Goal: Task Accomplishment & Management: Manage account settings

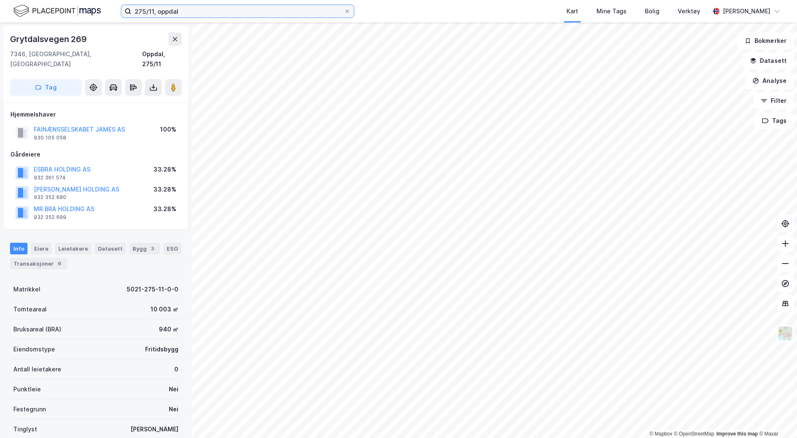
click at [185, 11] on input "275/11, oppdal" at bounding box center [237, 11] width 212 height 12
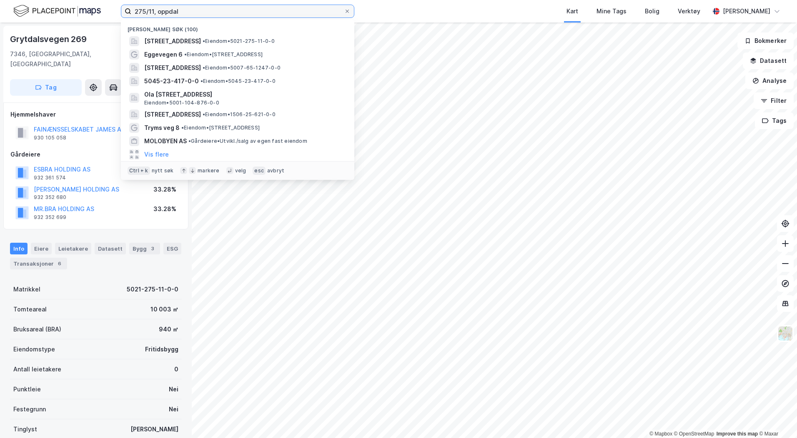
click at [185, 11] on input "275/11, oppdal" at bounding box center [237, 11] width 212 height 12
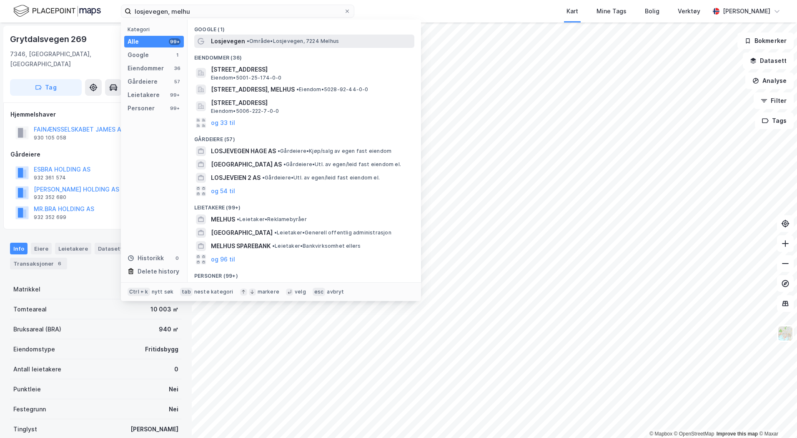
click at [287, 46] on div "Losjevegen • Område • Losjevegen, [GEOGRAPHIC_DATA]" at bounding box center [304, 41] width 220 height 13
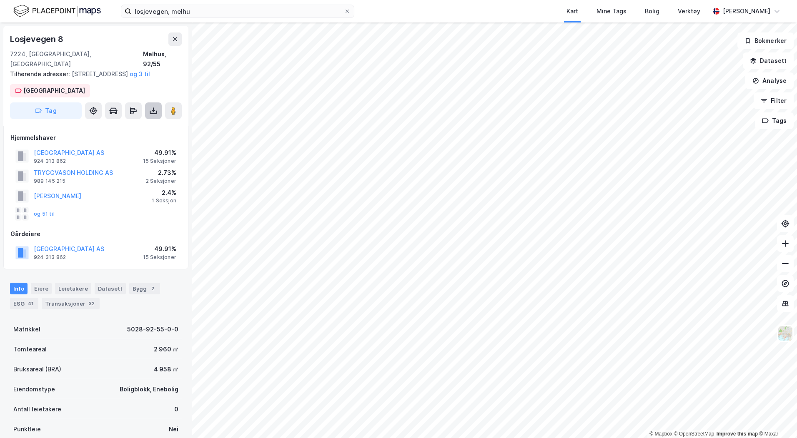
click at [147, 114] on button at bounding box center [153, 110] width 17 height 17
click at [140, 125] on div "Last ned grunnbok" at bounding box center [117, 127] width 89 height 13
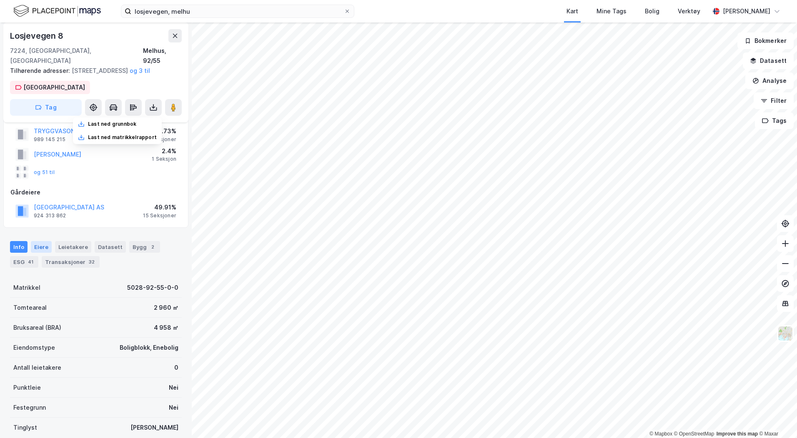
click at [34, 246] on div "Eiere" at bounding box center [41, 247] width 21 height 12
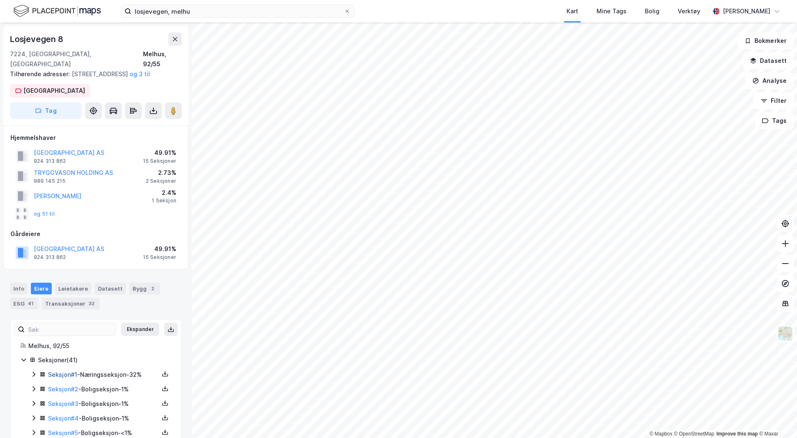
click at [77, 373] on link "Seksjon # 1" at bounding box center [62, 374] width 29 height 7
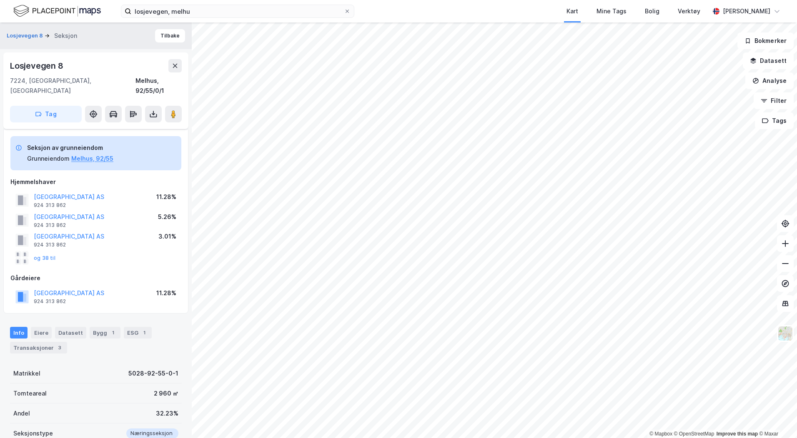
scroll to position [42, 0]
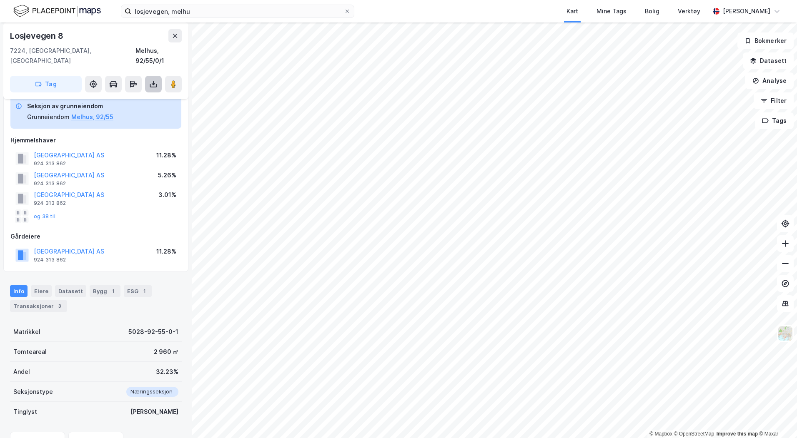
click at [150, 79] on button at bounding box center [153, 84] width 17 height 17
click at [139, 94] on div "Last ned grunnbok" at bounding box center [117, 100] width 89 height 13
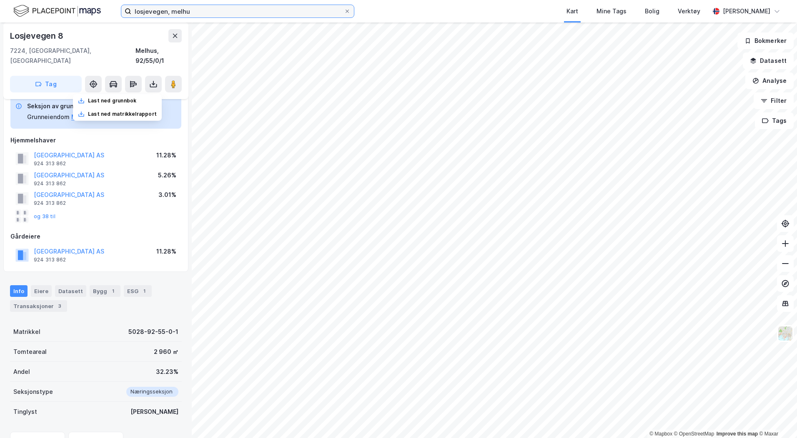
click at [204, 16] on input "losjevegen, melhu" at bounding box center [237, 11] width 212 height 12
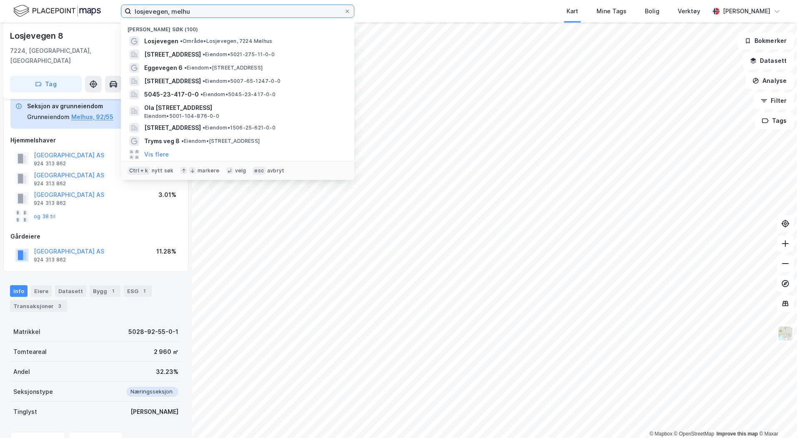
click at [204, 16] on input "losjevegen, melhu" at bounding box center [237, 11] width 212 height 12
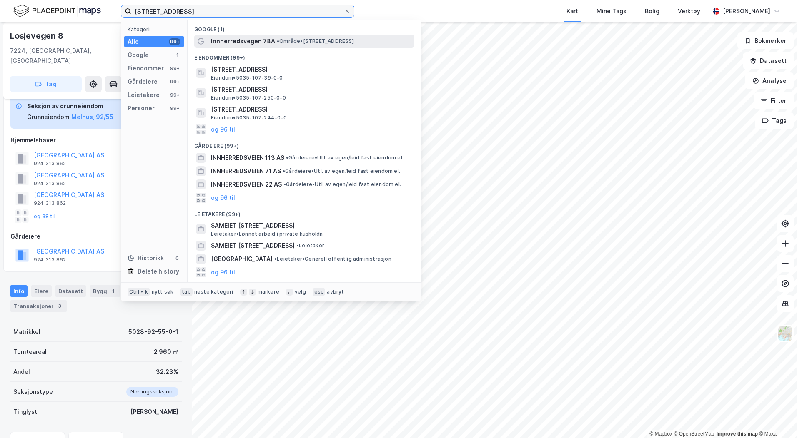
type input "[STREET_ADDRESS]"
click at [247, 40] on span "Innherredsvegen 78A" at bounding box center [243, 41] width 64 height 10
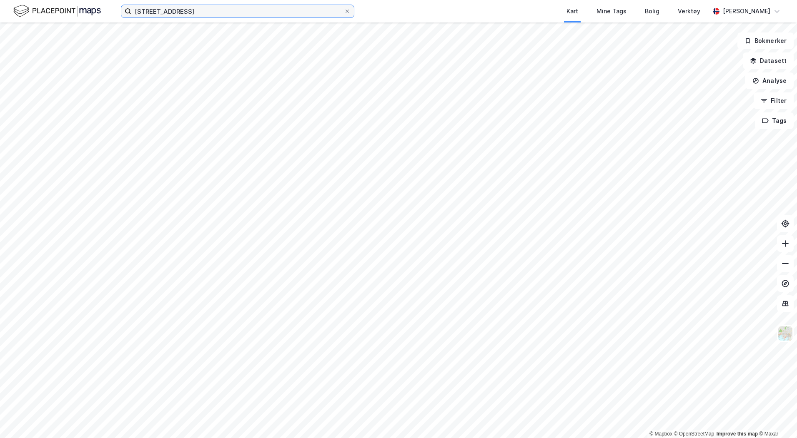
click at [215, 16] on input "[STREET_ADDRESS]" at bounding box center [237, 11] width 212 height 12
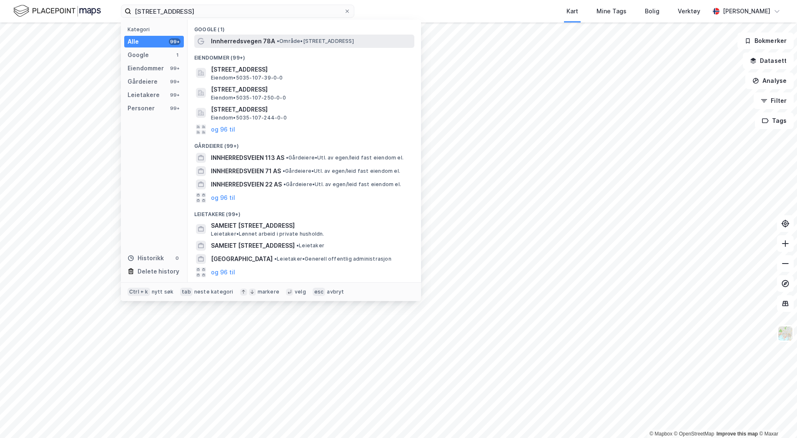
click at [247, 39] on span "Innherredsvegen 78A" at bounding box center [243, 41] width 64 height 10
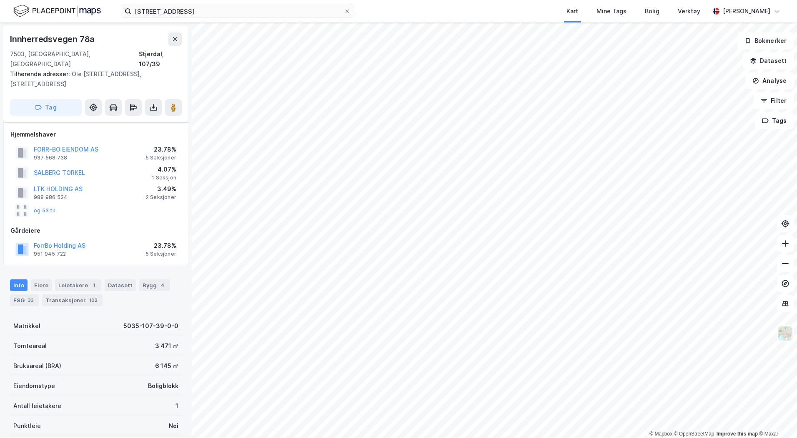
scroll to position [42, 0]
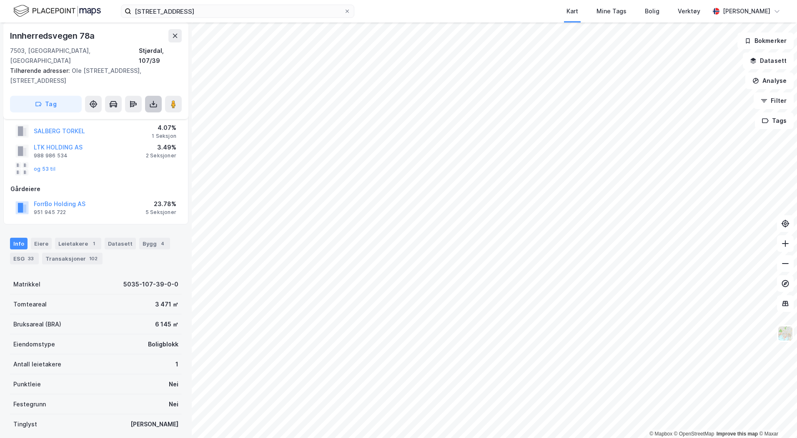
click at [158, 96] on button at bounding box center [153, 104] width 17 height 17
click at [142, 114] on div "Last ned grunnbok" at bounding box center [117, 120] width 89 height 13
click at [47, 238] on div "Eiere" at bounding box center [41, 244] width 21 height 12
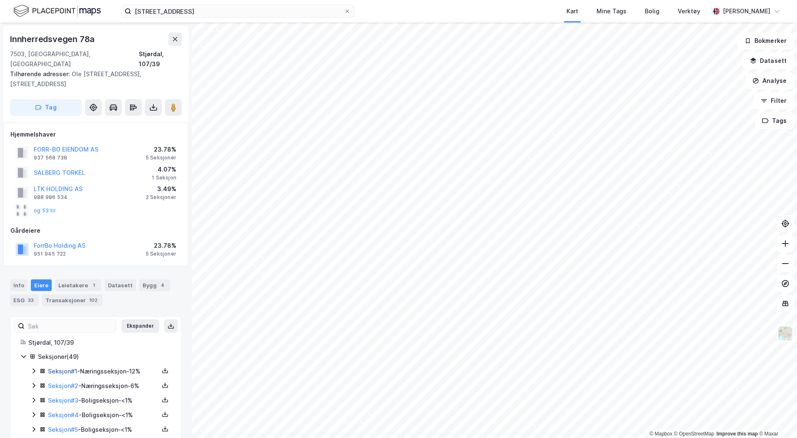
click at [52, 368] on link "Seksjon # 1" at bounding box center [62, 371] width 29 height 7
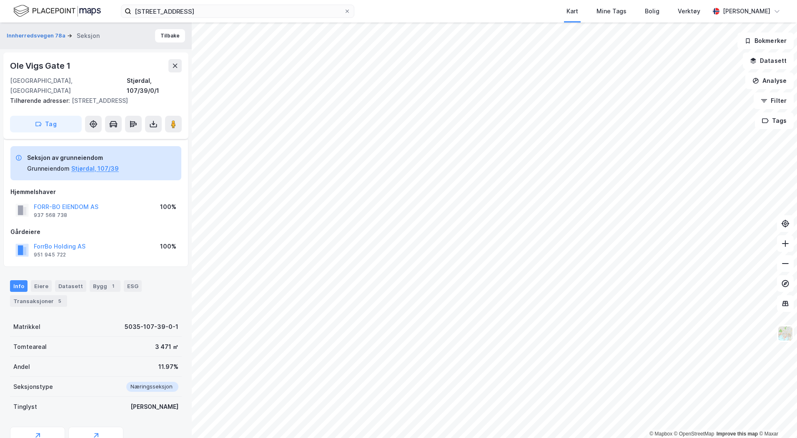
scroll to position [32, 0]
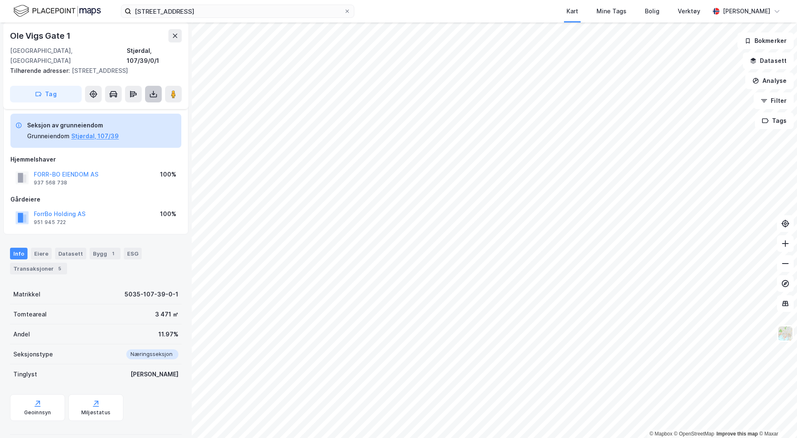
click at [150, 90] on icon at bounding box center [153, 94] width 8 height 8
click at [146, 104] on div "Last ned grunnbok" at bounding box center [117, 110] width 89 height 13
click at [176, 38] on icon at bounding box center [175, 35] width 7 height 7
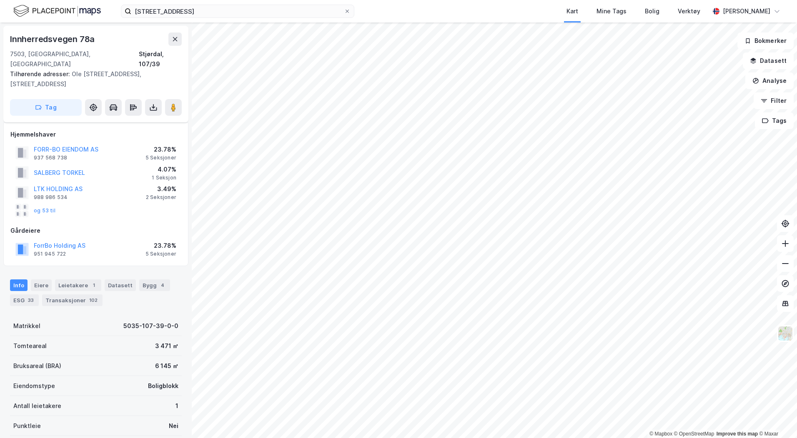
scroll to position [32, 0]
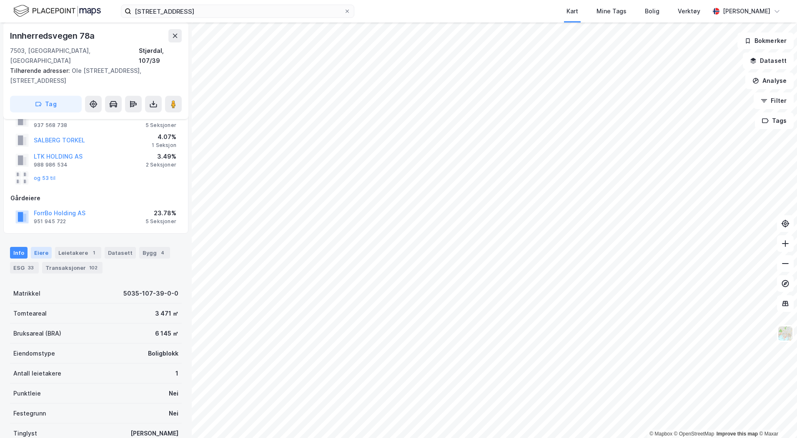
click at [44, 247] on div "Eiere" at bounding box center [41, 253] width 21 height 12
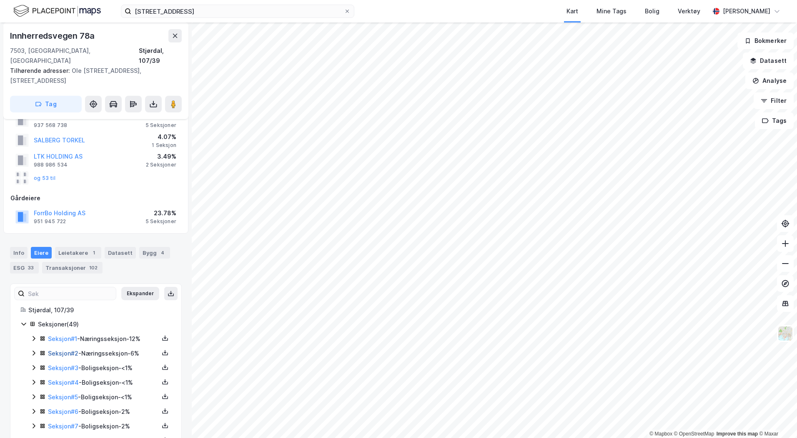
click at [72, 350] on link "Seksjon # 2" at bounding box center [63, 353] width 30 height 7
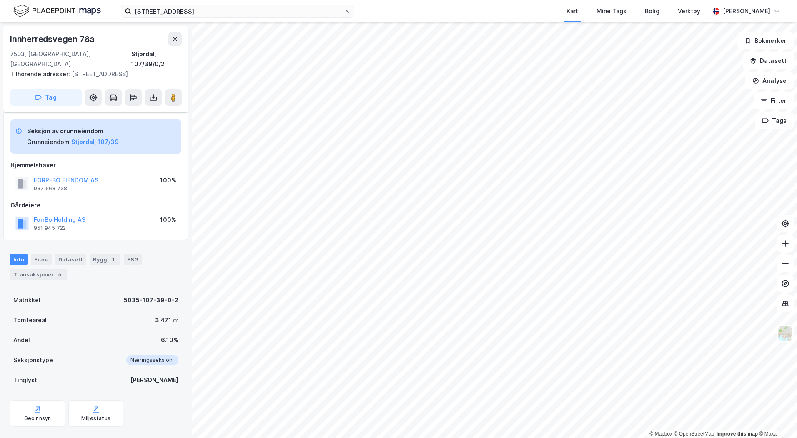
scroll to position [32, 0]
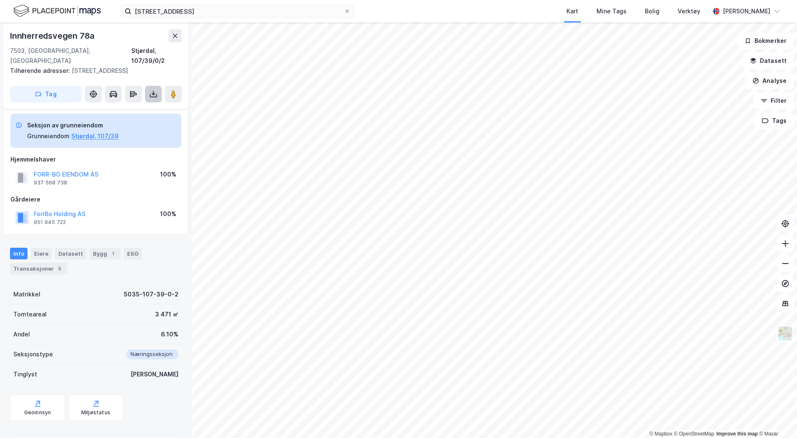
click at [150, 90] on icon at bounding box center [153, 94] width 8 height 8
click at [130, 107] on div "Last ned grunnbok" at bounding box center [112, 110] width 48 height 7
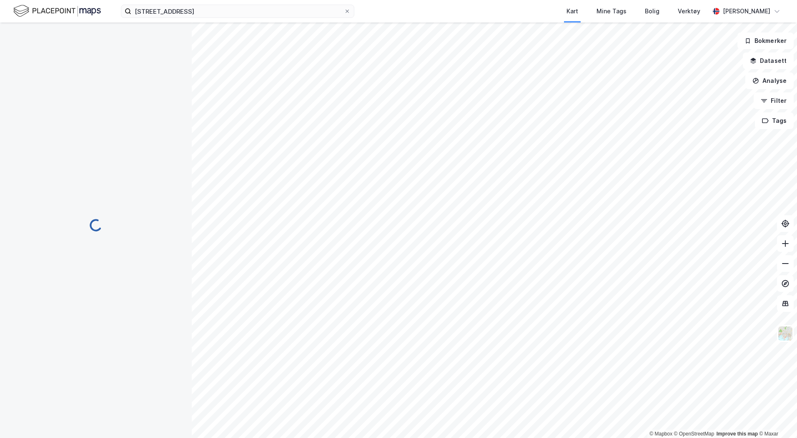
scroll to position [32, 0]
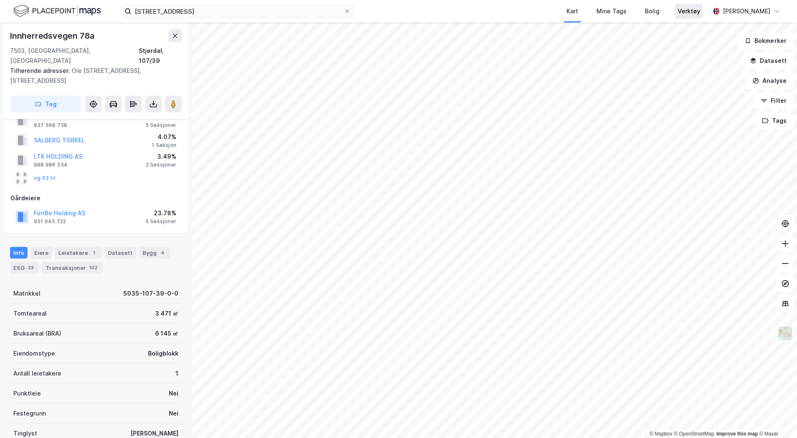
click at [702, 18] on div "Verktøy" at bounding box center [688, 11] width 27 height 15
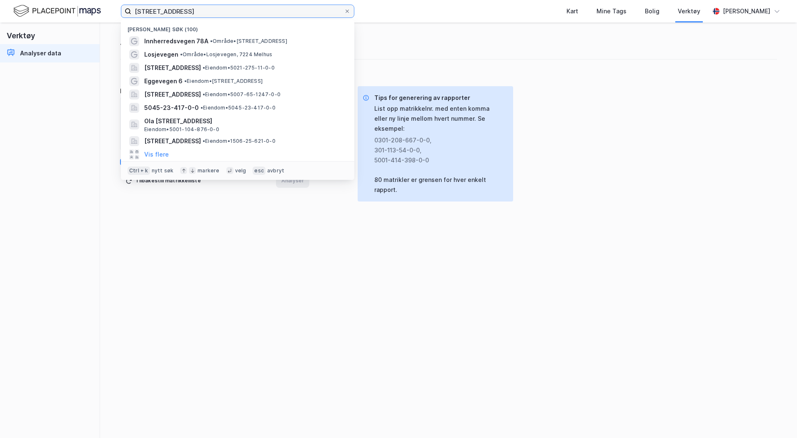
click at [196, 12] on input "[STREET_ADDRESS]" at bounding box center [237, 11] width 212 height 12
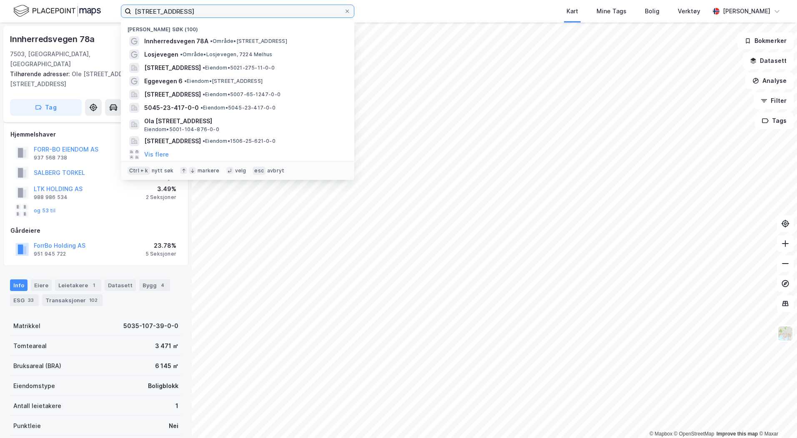
scroll to position [32, 0]
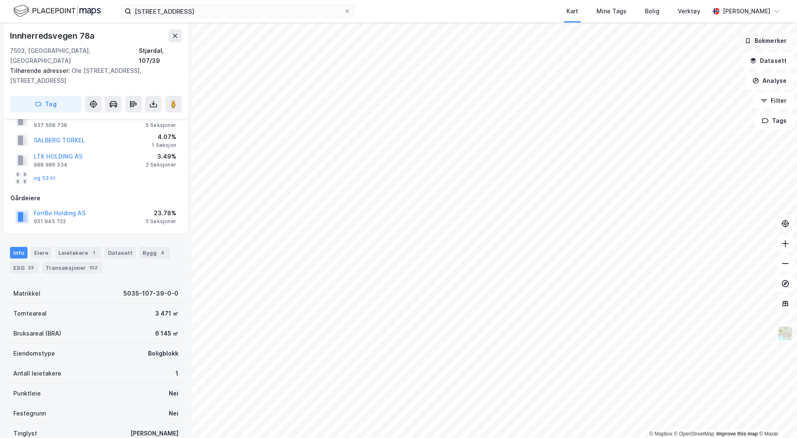
click at [769, 39] on button "Bokmerker" at bounding box center [765, 40] width 56 height 17
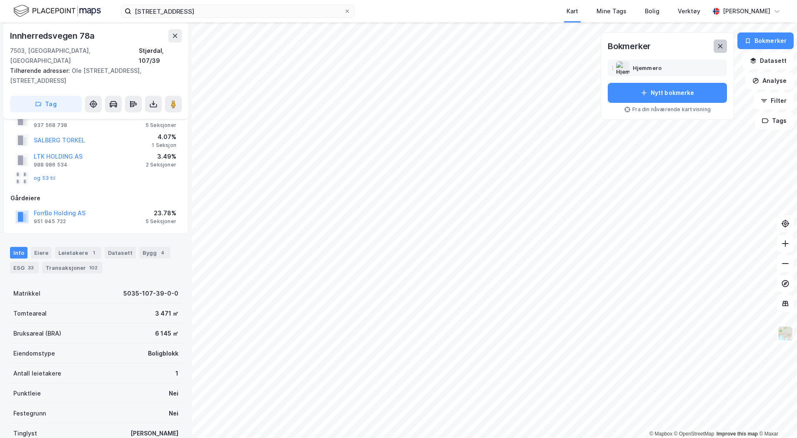
click at [723, 46] on icon at bounding box center [720, 46] width 7 height 7
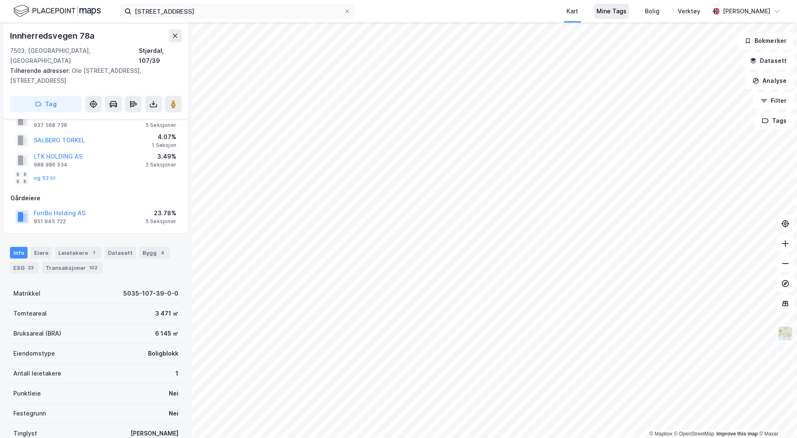
click at [626, 9] on div "Mine Tags" at bounding box center [611, 11] width 30 height 10
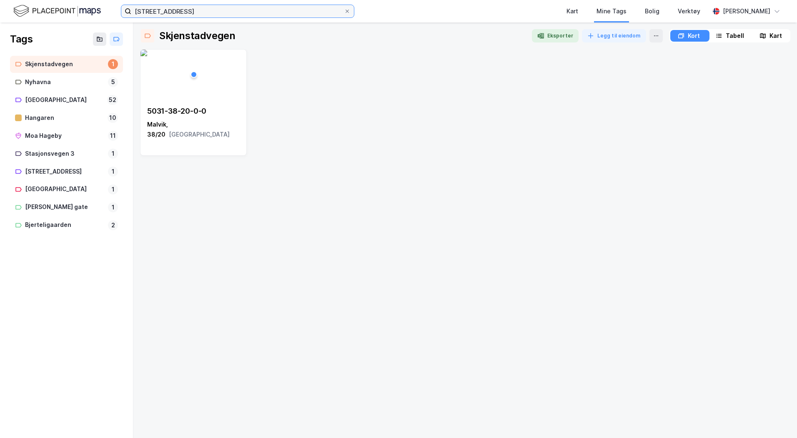
click at [188, 12] on input "[STREET_ADDRESS]" at bounding box center [237, 11] width 212 height 12
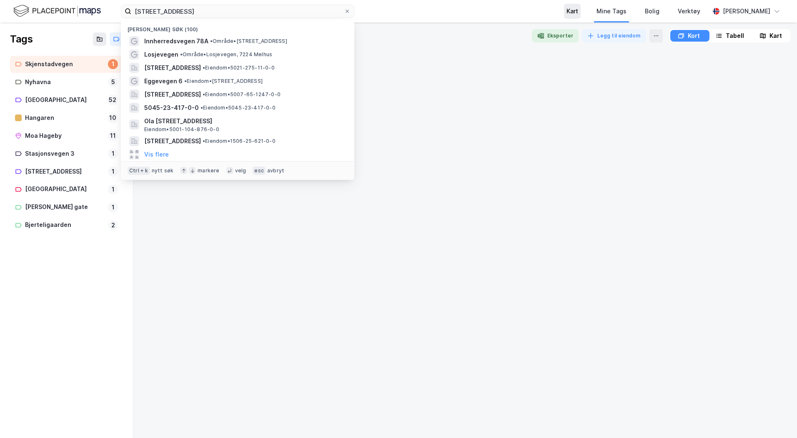
click at [578, 13] on div "Kart" at bounding box center [572, 11] width 12 height 10
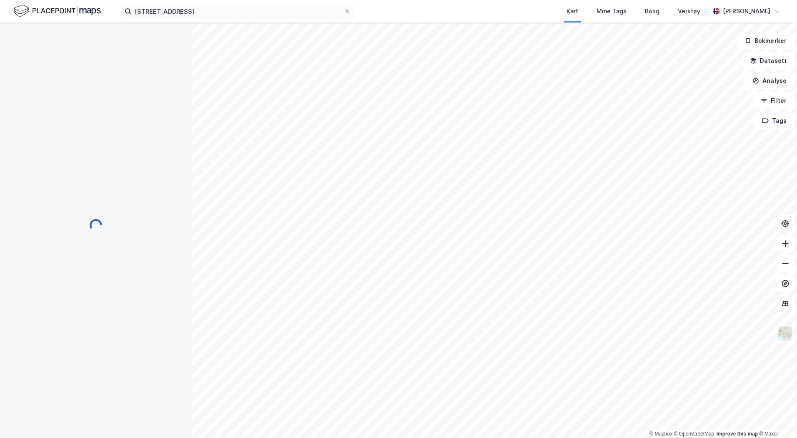
scroll to position [32, 0]
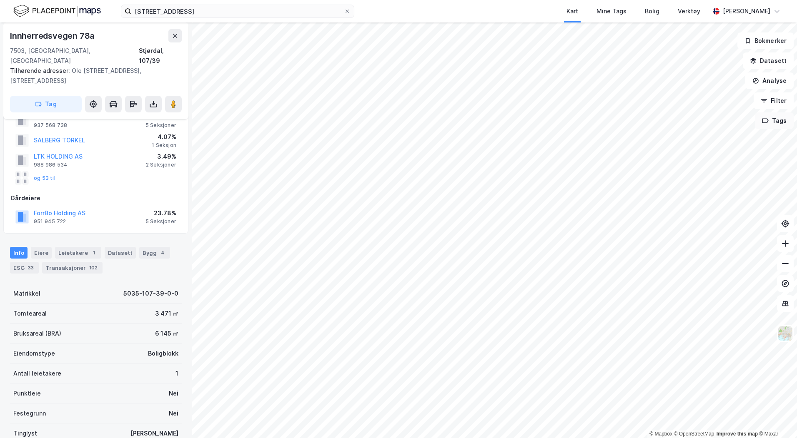
click at [773, 120] on button "Tags" at bounding box center [774, 120] width 39 height 17
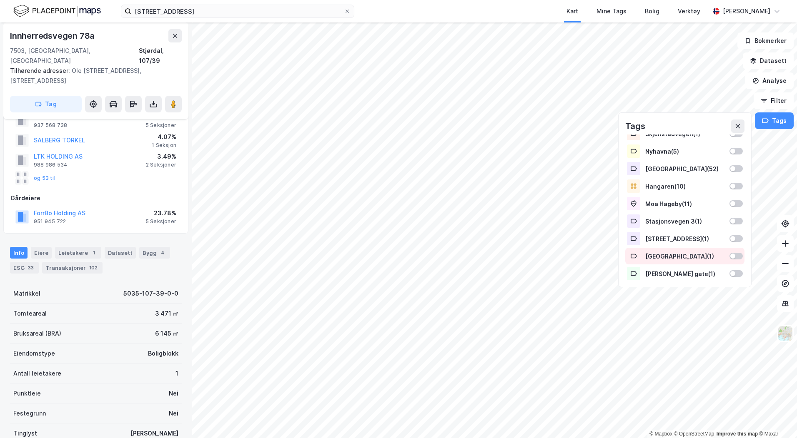
scroll to position [0, 0]
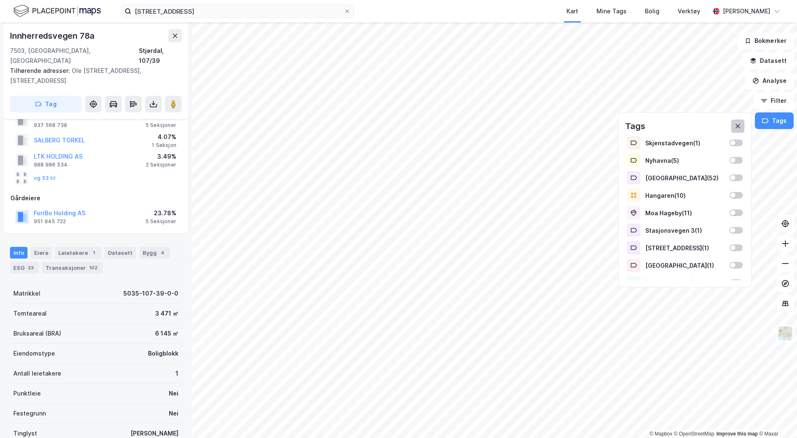
click at [737, 130] on button at bounding box center [737, 126] width 13 height 13
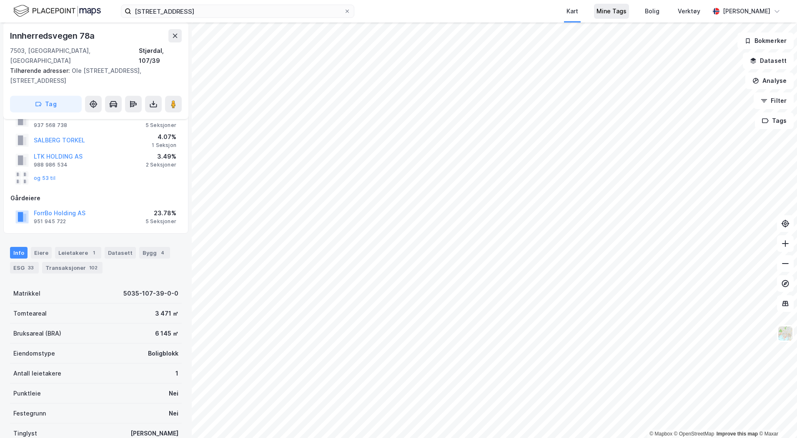
click at [629, 17] on div "Mine Tags" at bounding box center [611, 11] width 35 height 15
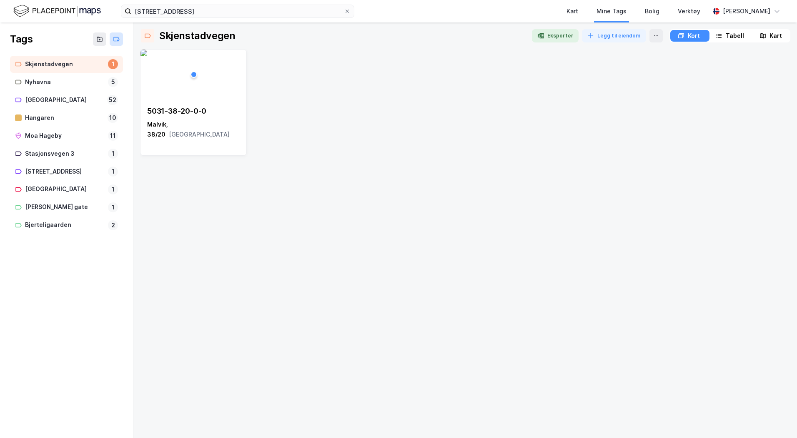
click at [114, 39] on icon at bounding box center [116, 39] width 7 height 7
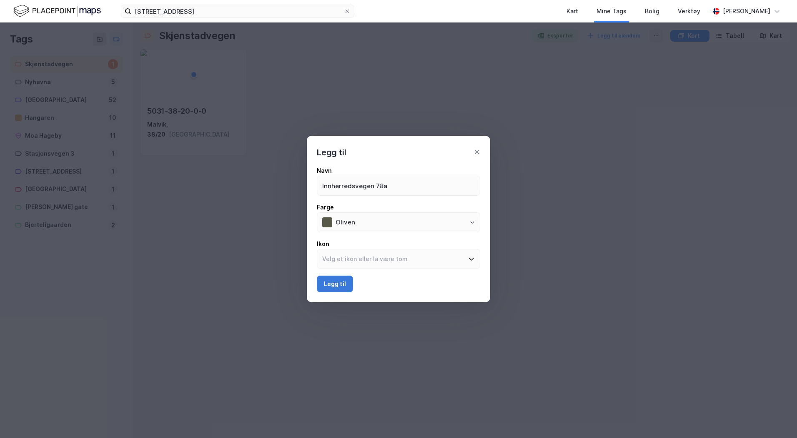
type input "Innherredsvegen 78a"
click at [345, 280] on button "Legg til" at bounding box center [335, 284] width 36 height 17
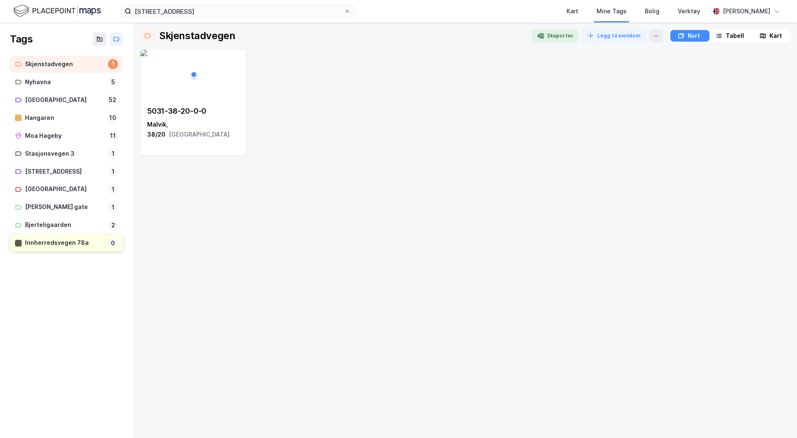
click at [67, 243] on div "Innherredsvegen 78a" at bounding box center [65, 243] width 80 height 10
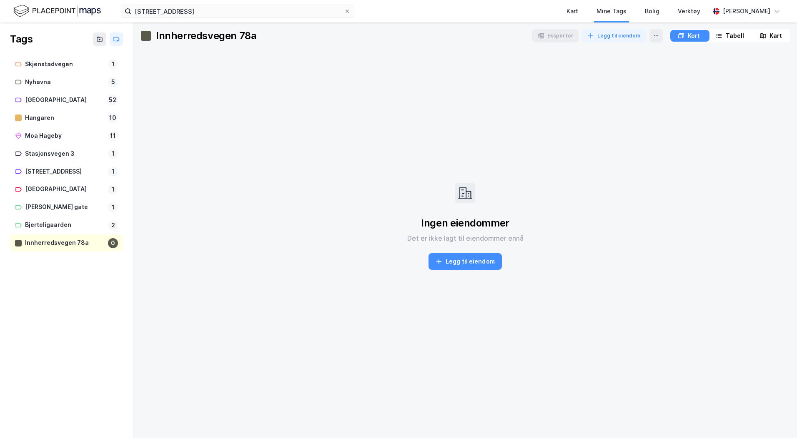
click at [461, 251] on div "Ingen eiendommer Det er ikke lagt til eiendommer ennå [PERSON_NAME] til eiendom" at bounding box center [465, 243] width 116 height 53
click at [462, 263] on button "Legg til eiendom" at bounding box center [464, 261] width 73 height 17
click at [480, 75] on input at bounding box center [544, 72] width 189 height 12
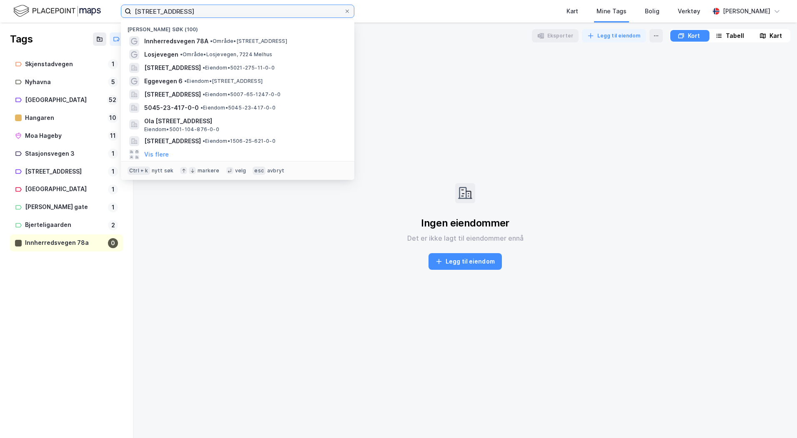
click at [248, 13] on input "[STREET_ADDRESS]" at bounding box center [237, 11] width 212 height 12
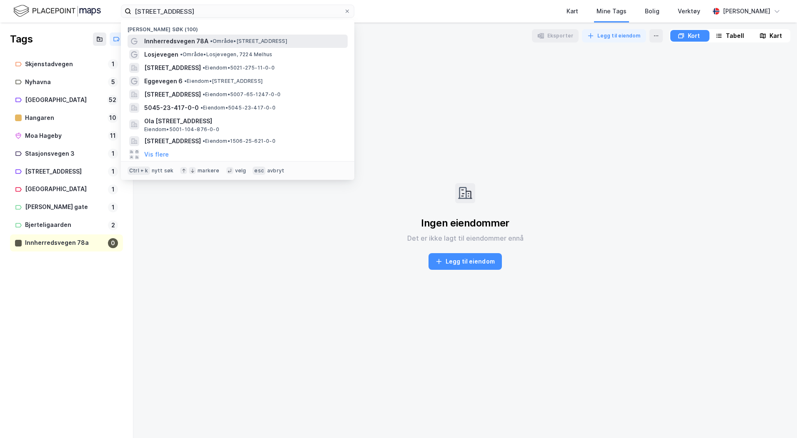
click at [241, 40] on span "• Område • [STREET_ADDRESS]" at bounding box center [248, 41] width 77 height 7
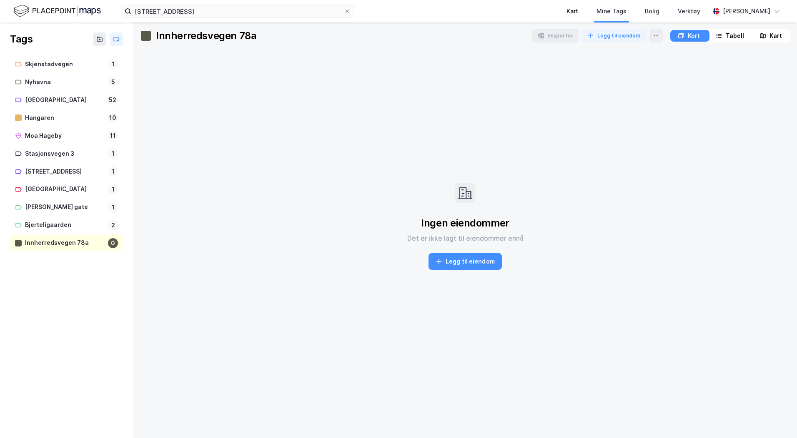
click at [587, 15] on div "Kart" at bounding box center [572, 11] width 30 height 22
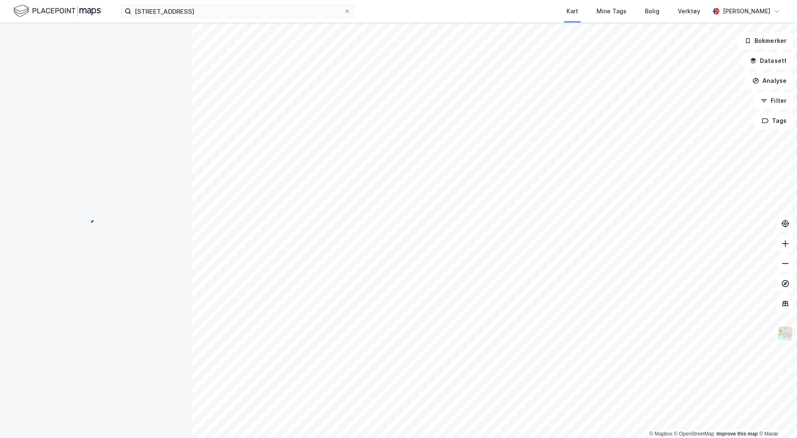
scroll to position [32, 0]
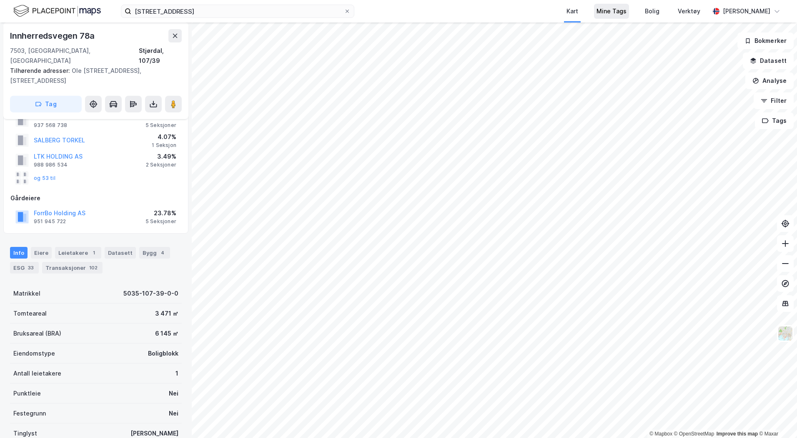
click at [622, 13] on div "Mine Tags" at bounding box center [611, 11] width 30 height 10
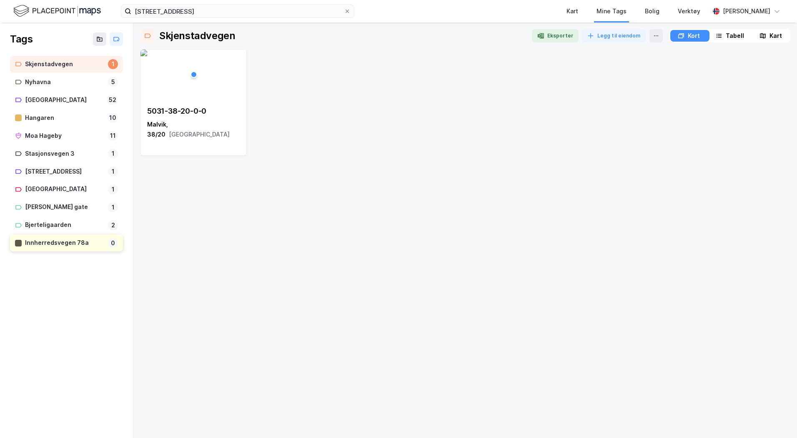
click at [83, 242] on div "Innherredsvegen 78a" at bounding box center [65, 243] width 80 height 10
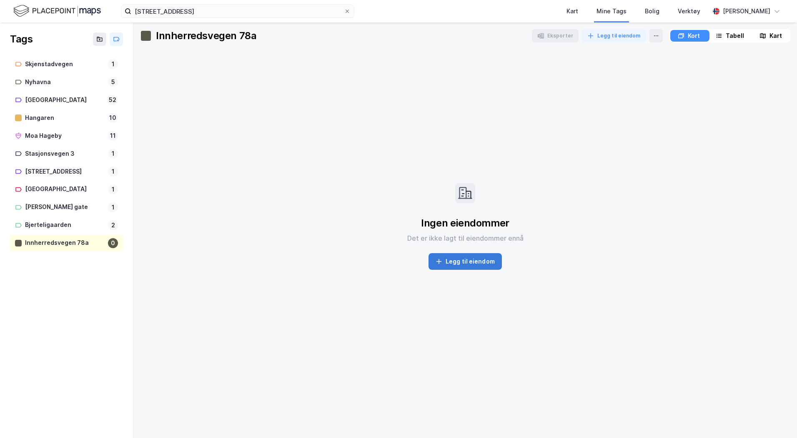
click at [465, 265] on button "Legg til eiendom" at bounding box center [464, 261] width 73 height 17
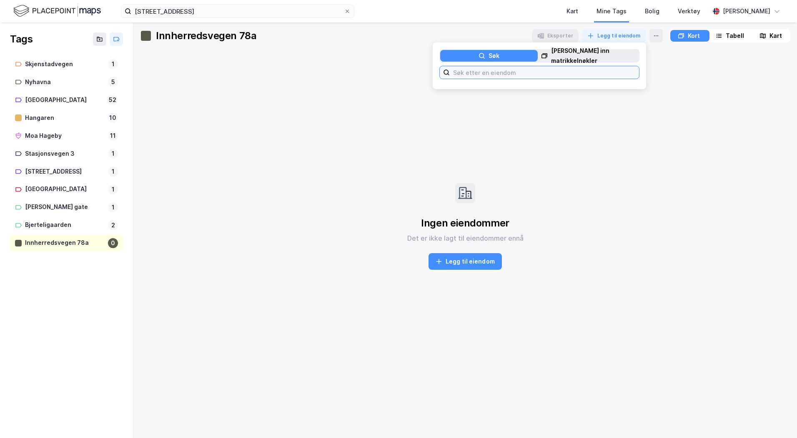
click at [533, 66] on input at bounding box center [544, 72] width 189 height 12
type input "107/39, stjør"
click at [614, 87] on button "Legg til" at bounding box center [622, 92] width 30 height 13
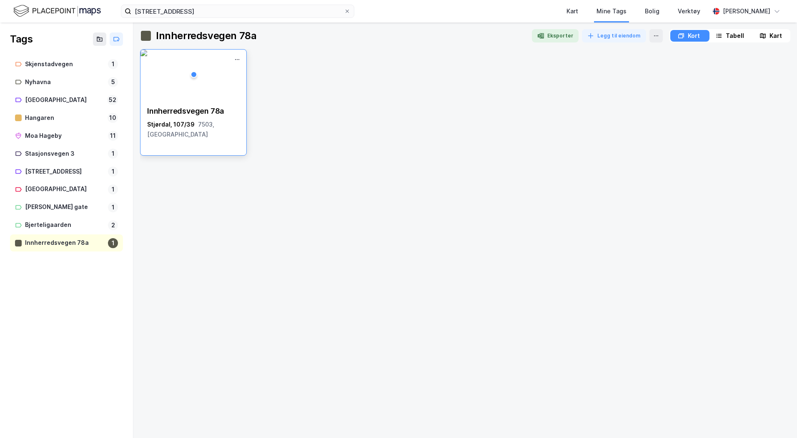
click at [147, 56] on img at bounding box center [143, 53] width 7 height 7
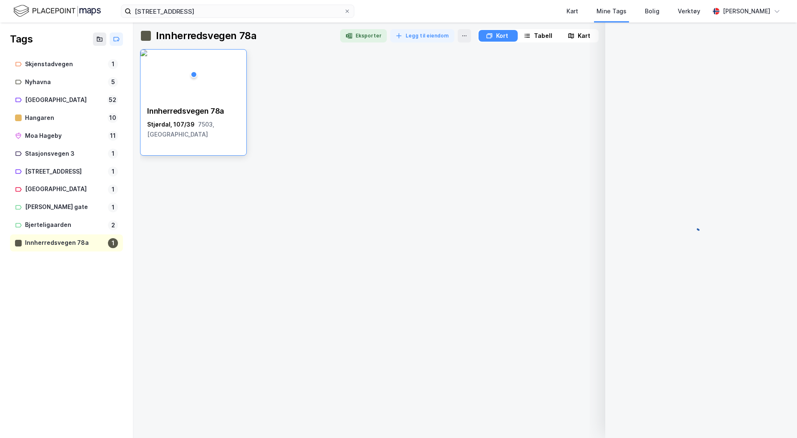
scroll to position [32, 0]
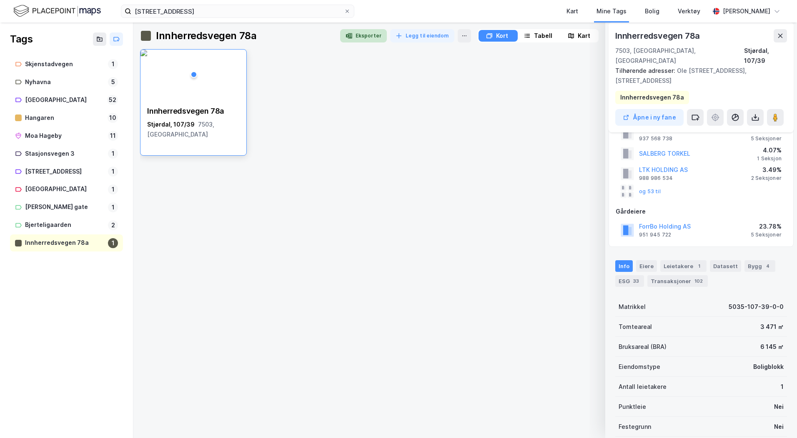
click at [360, 34] on button "Eksporter" at bounding box center [363, 35] width 47 height 13
click at [227, 102] on div "Innherredsvegen [STREET_ADDRESS]" at bounding box center [193, 123] width 106 height 47
click at [461, 35] on icon at bounding box center [464, 35] width 7 height 7
click at [534, 34] on div "Tabell" at bounding box center [543, 36] width 18 height 10
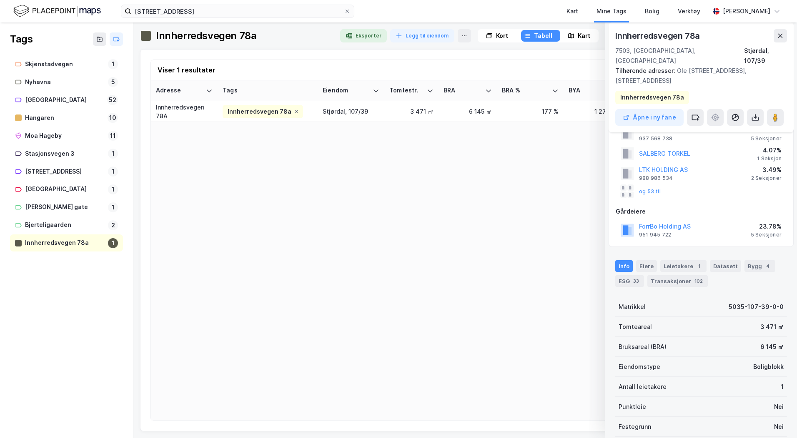
click at [67, 245] on div "Innherredsvegen 78a" at bounding box center [65, 243] width 80 height 10
click at [700, 13] on div "Verktøy" at bounding box center [688, 11] width 22 height 10
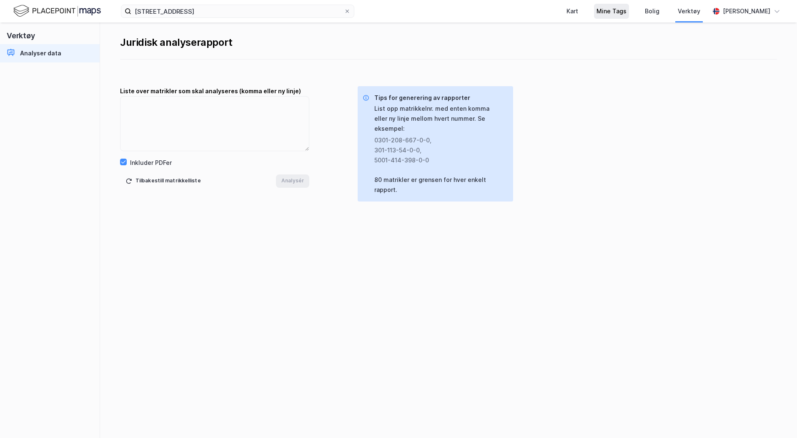
click at [621, 15] on div "Mine Tags" at bounding box center [611, 11] width 30 height 10
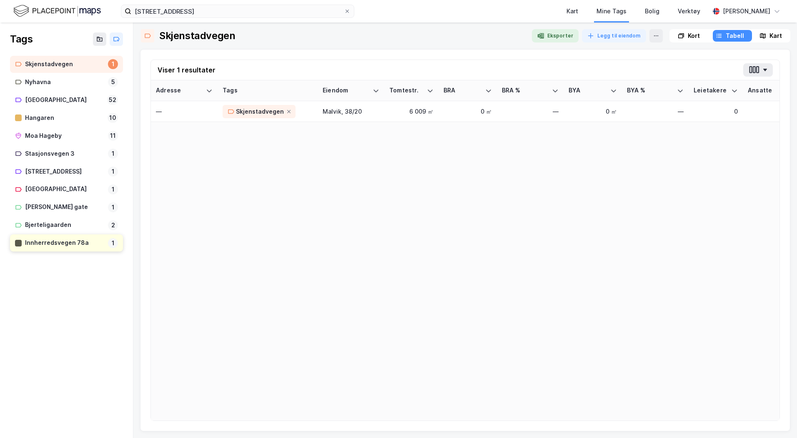
click at [77, 242] on div "Innherredsvegen 78a" at bounding box center [65, 243] width 80 height 10
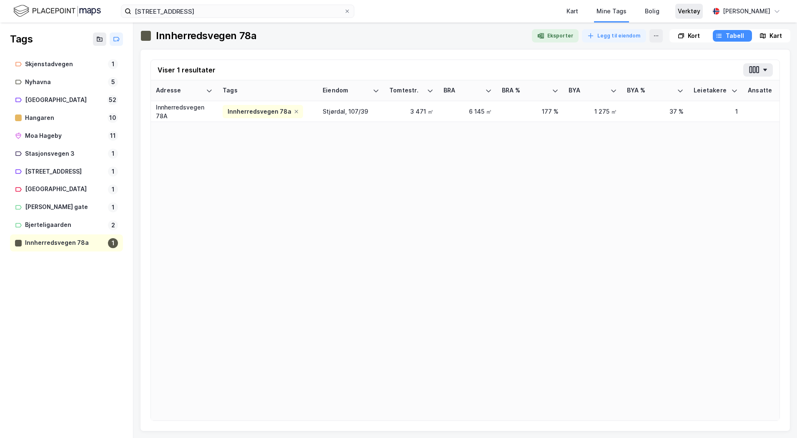
drag, startPoint x: 700, startPoint y: 11, endPoint x: 689, endPoint y: 15, distance: 12.3
click at [700, 11] on div "Verktøy" at bounding box center [688, 11] width 22 height 10
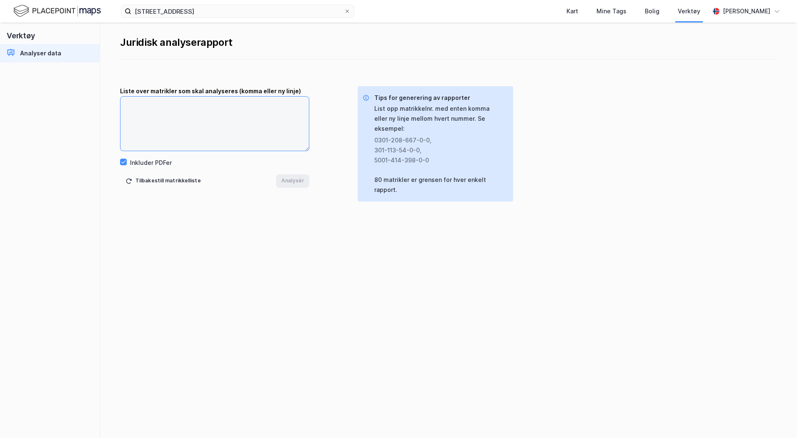
click at [264, 122] on textarea at bounding box center [214, 124] width 188 height 54
paste textarea "5035-107-39-0-0"
click at [189, 102] on textarea "5035-107-39-0-0" at bounding box center [214, 124] width 188 height 54
type textarea "5035-107-39-0-0"
click at [303, 182] on button "Analysér" at bounding box center [292, 181] width 33 height 13
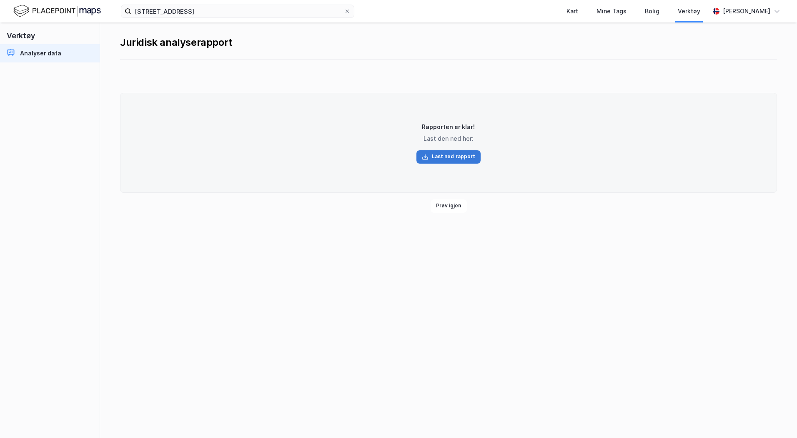
click at [430, 154] on button "Last ned rapport" at bounding box center [448, 156] width 65 height 13
click at [532, 59] on div "Juridisk analyserapport" at bounding box center [448, 40] width 657 height 37
click at [578, 8] on div "Kart" at bounding box center [572, 11] width 12 height 10
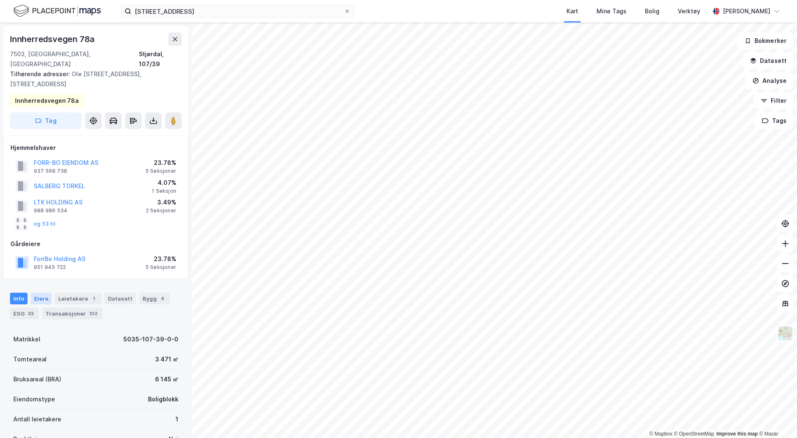
click at [43, 293] on div "Eiere" at bounding box center [41, 299] width 21 height 12
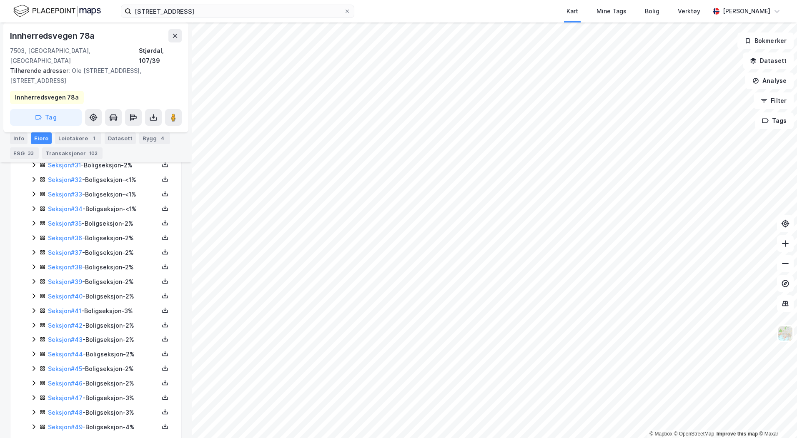
scroll to position [661, 0]
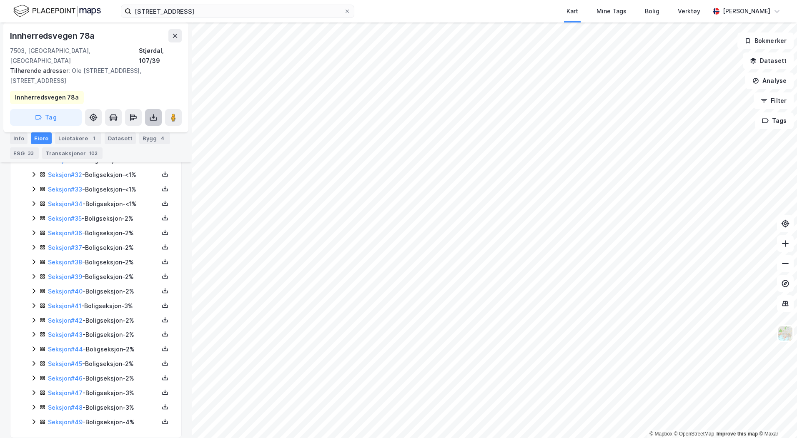
click at [152, 113] on icon at bounding box center [153, 117] width 8 height 8
click at [152, 127] on div "Last ned grunnbok" at bounding box center [117, 133] width 89 height 13
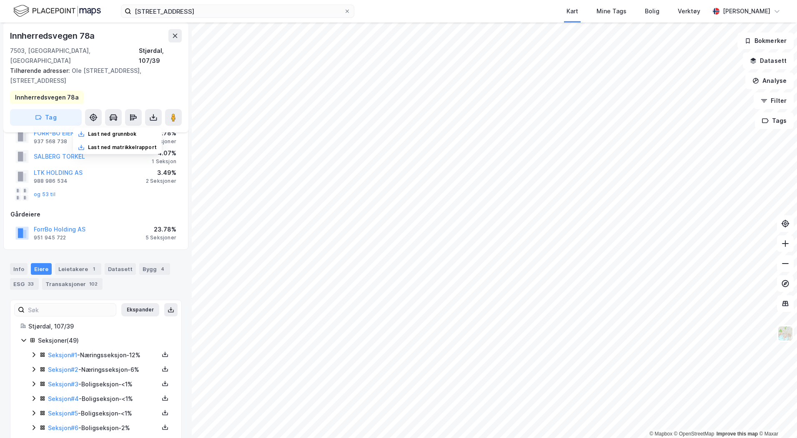
scroll to position [0, 0]
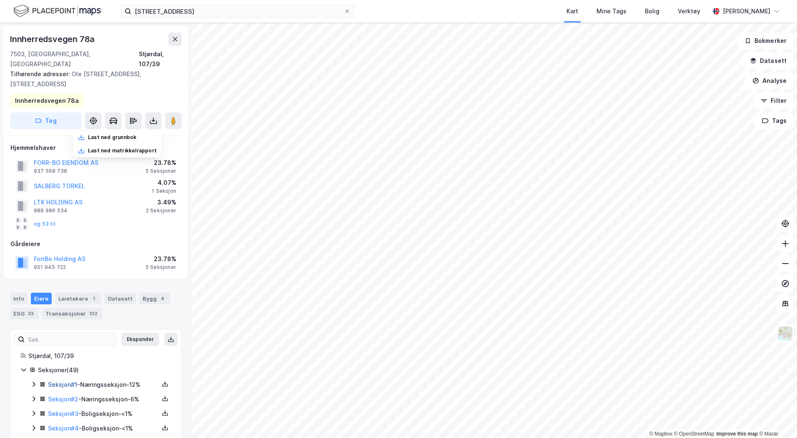
click at [68, 381] on link "Seksjon # 1" at bounding box center [62, 384] width 29 height 7
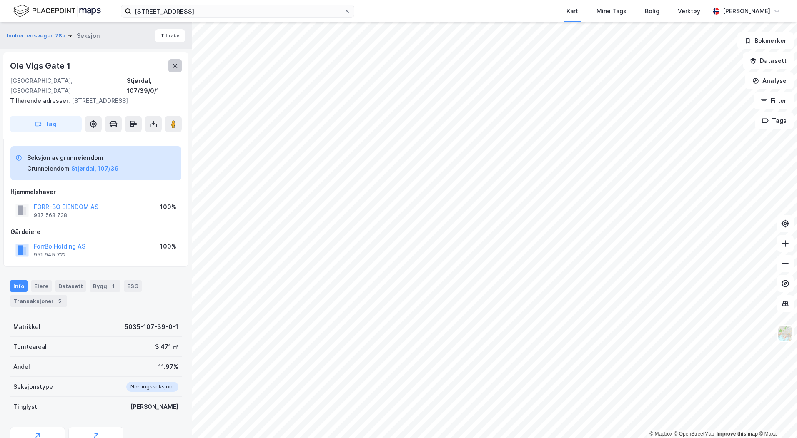
click at [178, 64] on button at bounding box center [174, 65] width 13 height 13
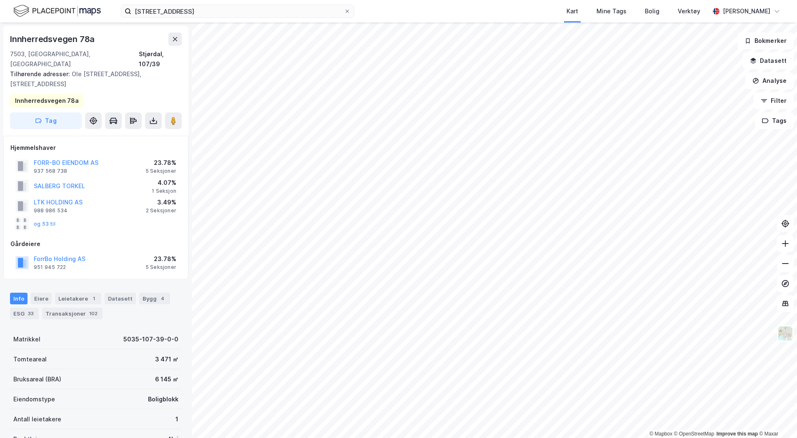
scroll to position [1, 0]
click at [39, 292] on div "Eiere" at bounding box center [41, 298] width 21 height 12
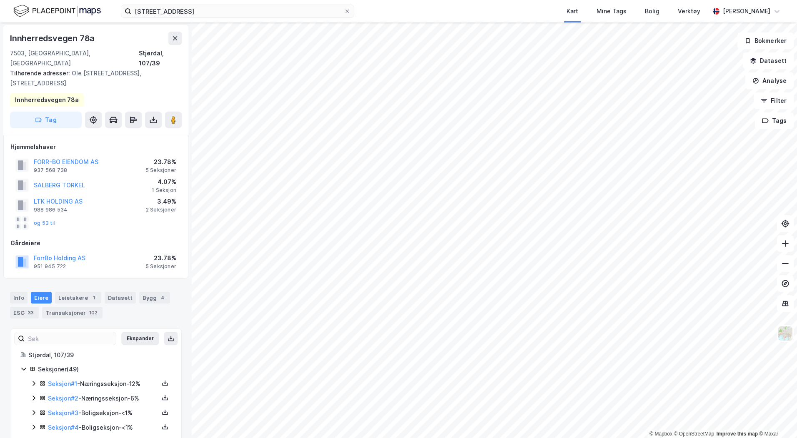
click at [36, 395] on icon at bounding box center [33, 398] width 7 height 7
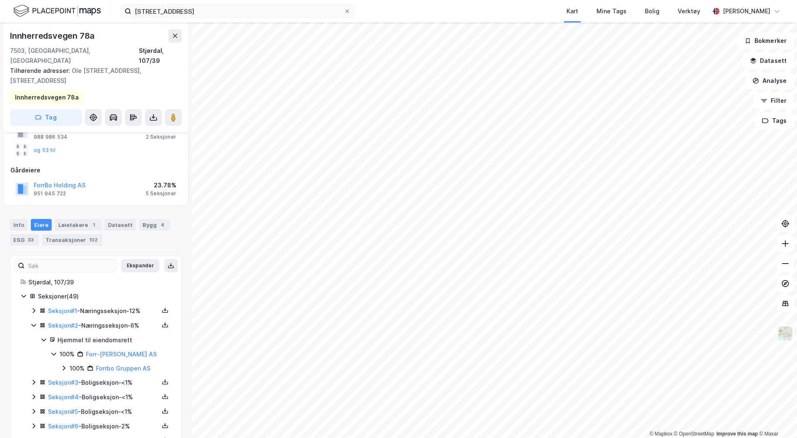
scroll to position [84, 0]
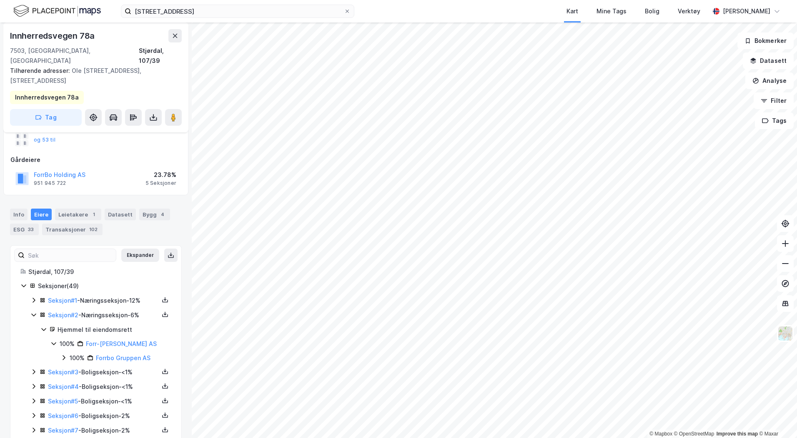
click at [35, 369] on icon at bounding box center [33, 372] width 7 height 7
click at [35, 384] on icon at bounding box center [33, 386] width 2 height 5
click at [35, 383] on icon at bounding box center [33, 386] width 7 height 7
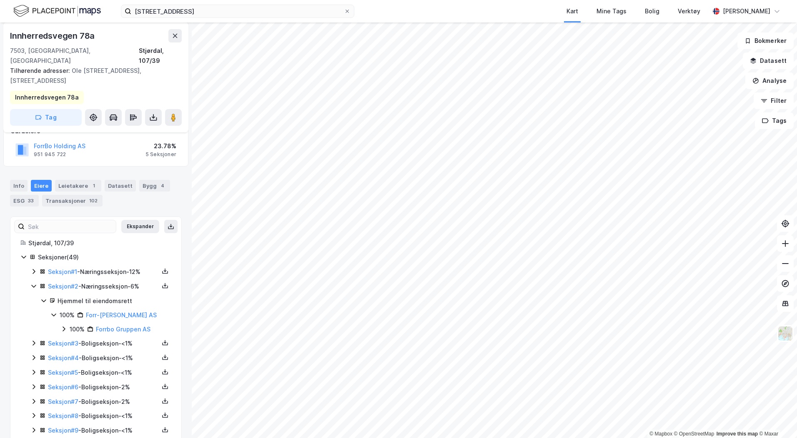
scroll to position [126, 0]
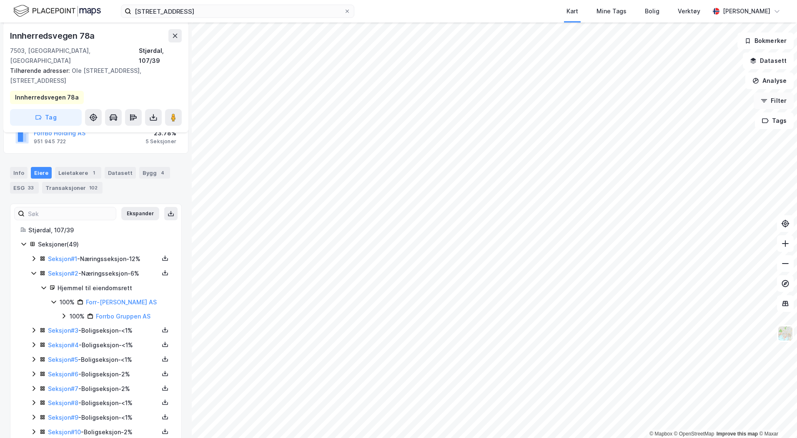
click at [771, 104] on button "Filter" at bounding box center [773, 100] width 40 height 17
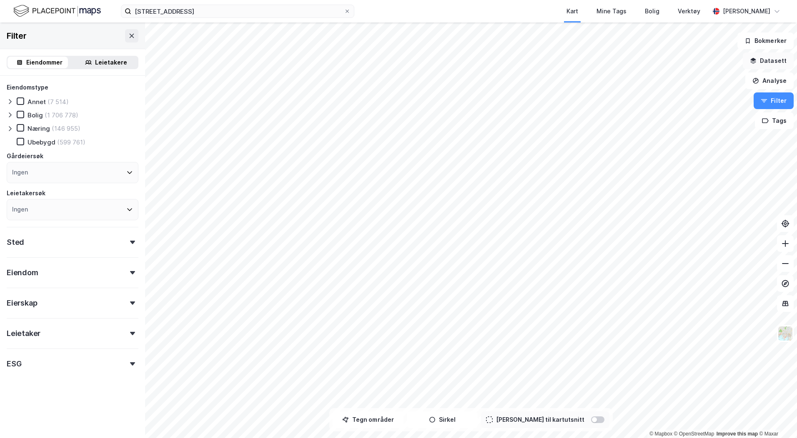
click at [782, 63] on button "Datasett" at bounding box center [767, 60] width 51 height 17
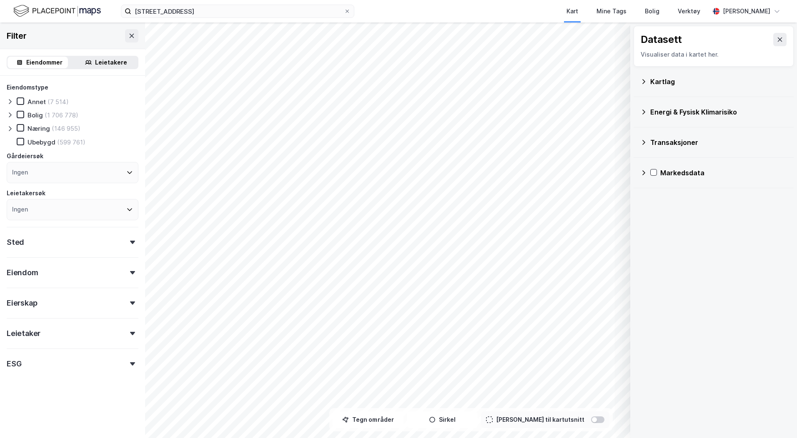
click at [641, 82] on icon at bounding box center [643, 81] width 7 height 7
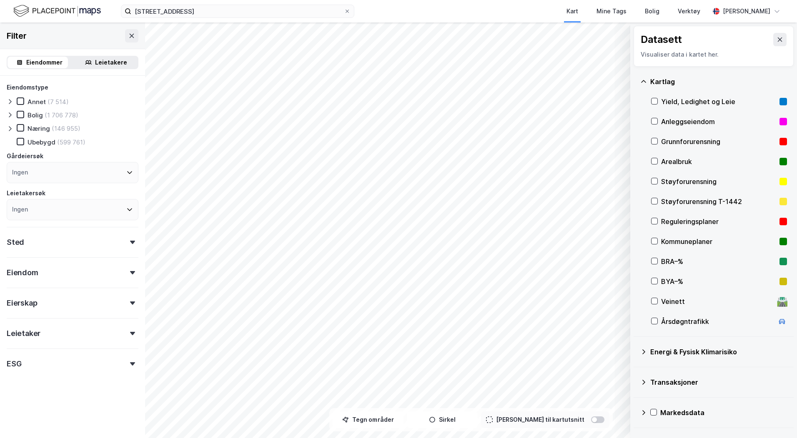
click at [669, 221] on div "Reguleringsplaner" at bounding box center [718, 222] width 115 height 10
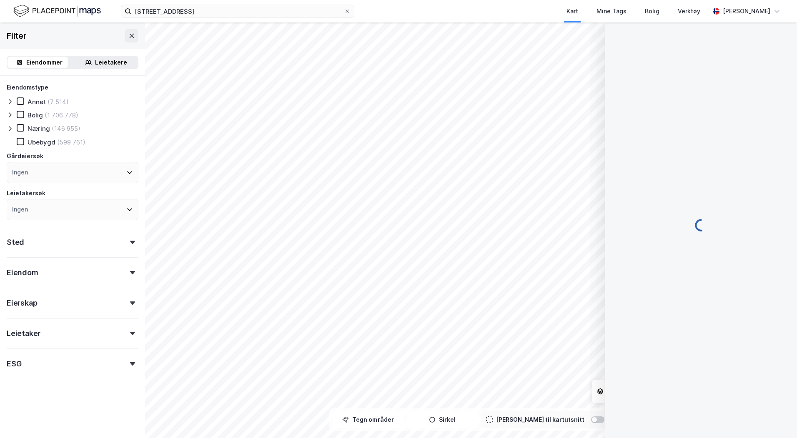
scroll to position [126, 0]
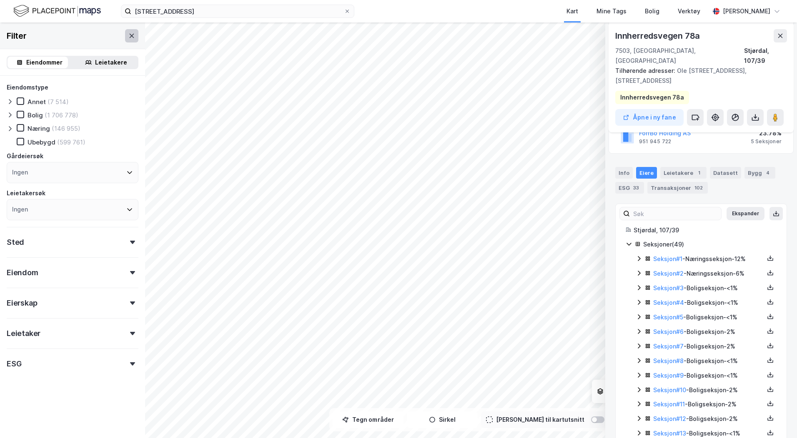
click at [128, 36] on icon at bounding box center [131, 35] width 7 height 7
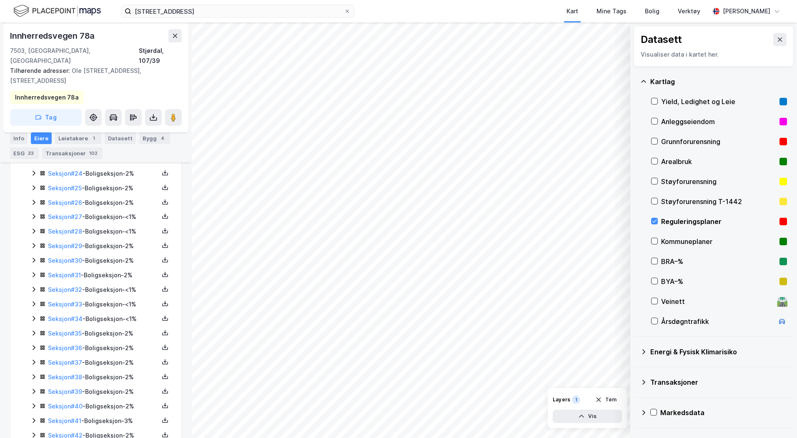
scroll to position [661, 0]
click at [23, 137] on div "Info" at bounding box center [18, 138] width 17 height 12
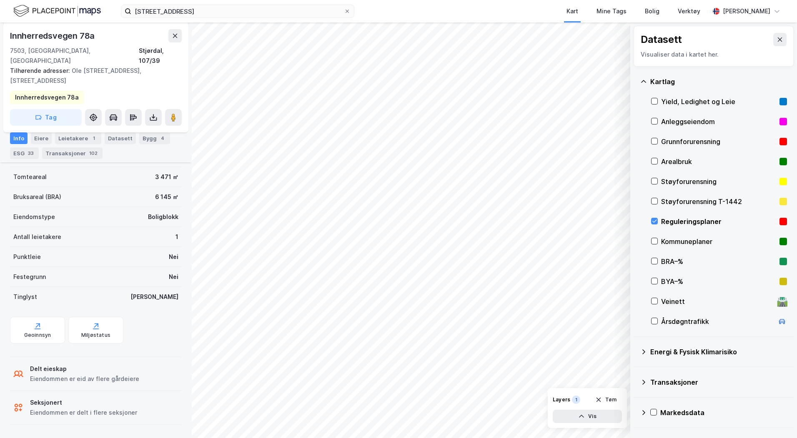
scroll to position [172, 0]
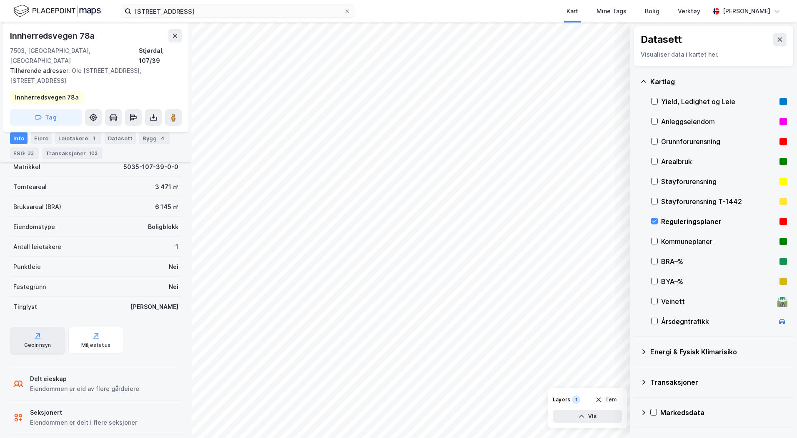
click at [39, 342] on div "Geoinnsyn" at bounding box center [37, 345] width 27 height 7
